Goal: Navigation & Orientation: Find specific page/section

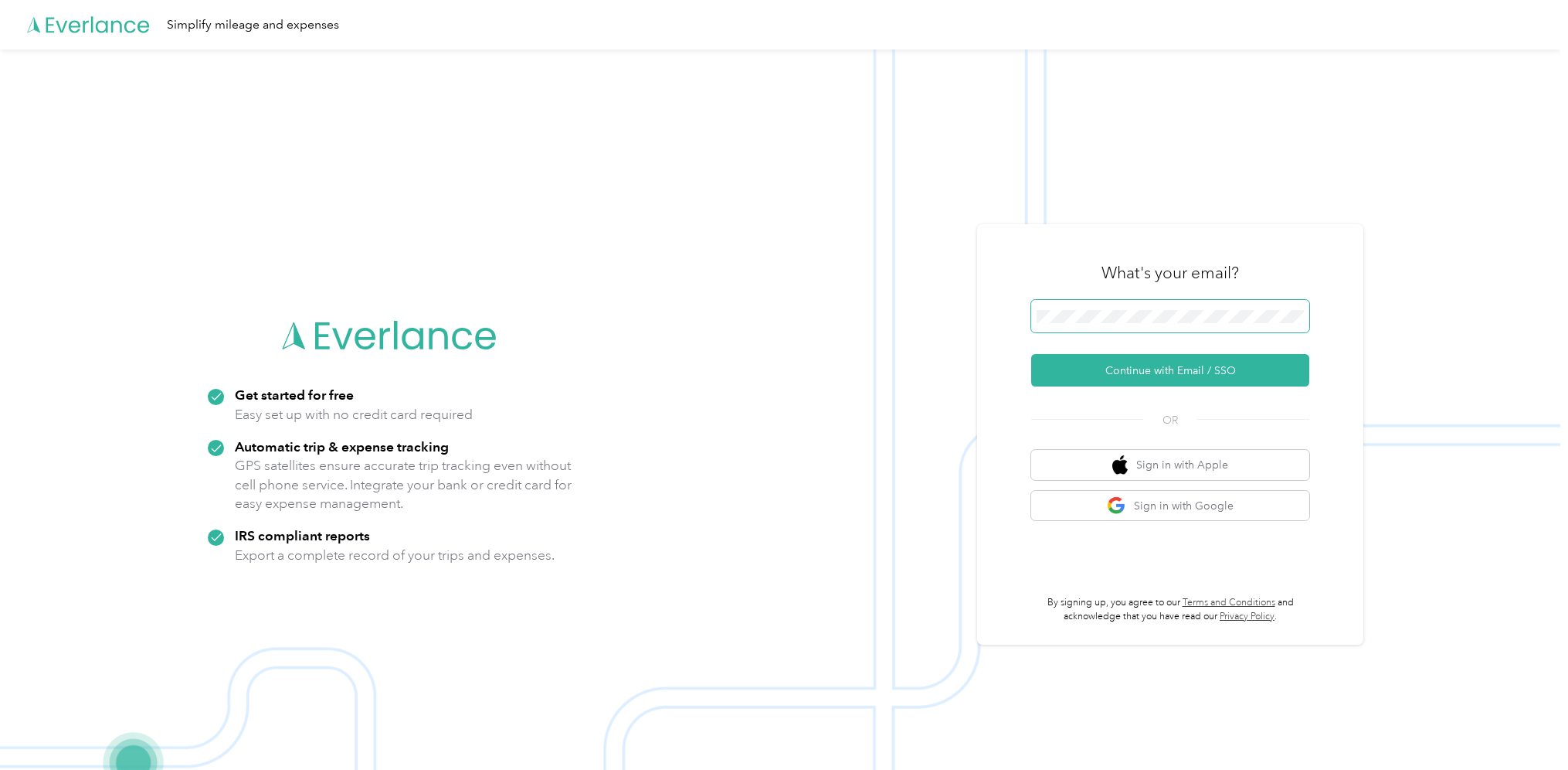
click at [1141, 306] on span at bounding box center [1170, 316] width 278 height 32
click at [962, 416] on img at bounding box center [780, 434] width 1561 height 770
click at [1141, 376] on button "Continue with Email / SSO" at bounding box center [1170, 370] width 278 height 32
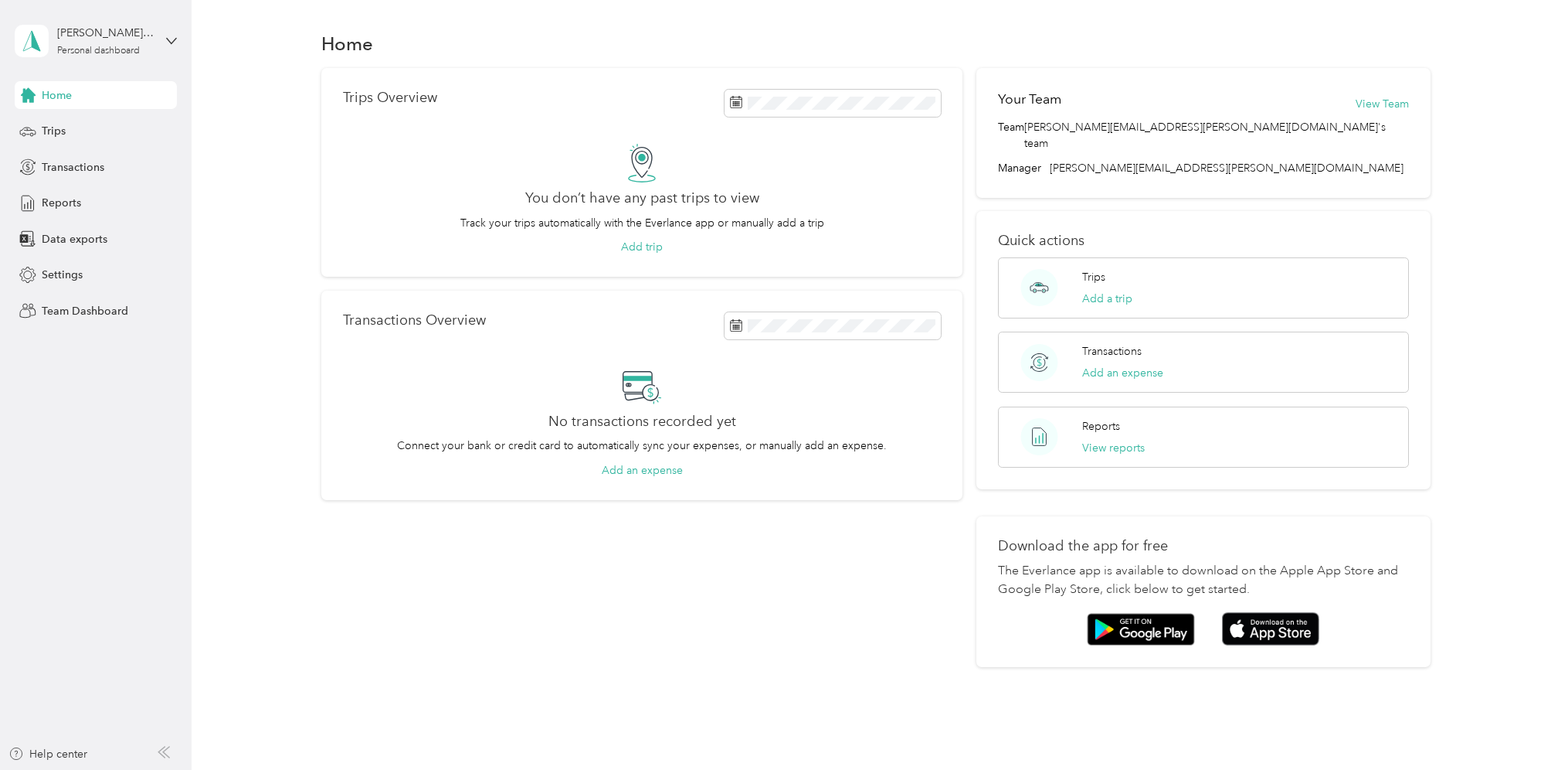
drag, startPoint x: 1484, startPoint y: 228, endPoint x: 1491, endPoint y: 233, distance: 8.6
click at [1490, 233] on div "Trips Overview You don’t have any past trips to view Track your trips automatic…" at bounding box center [876, 367] width 1331 height 599
click at [64, 314] on span "Team Dashboard" at bounding box center [85, 311] width 87 height 17
